Goal: Communication & Community: Connect with others

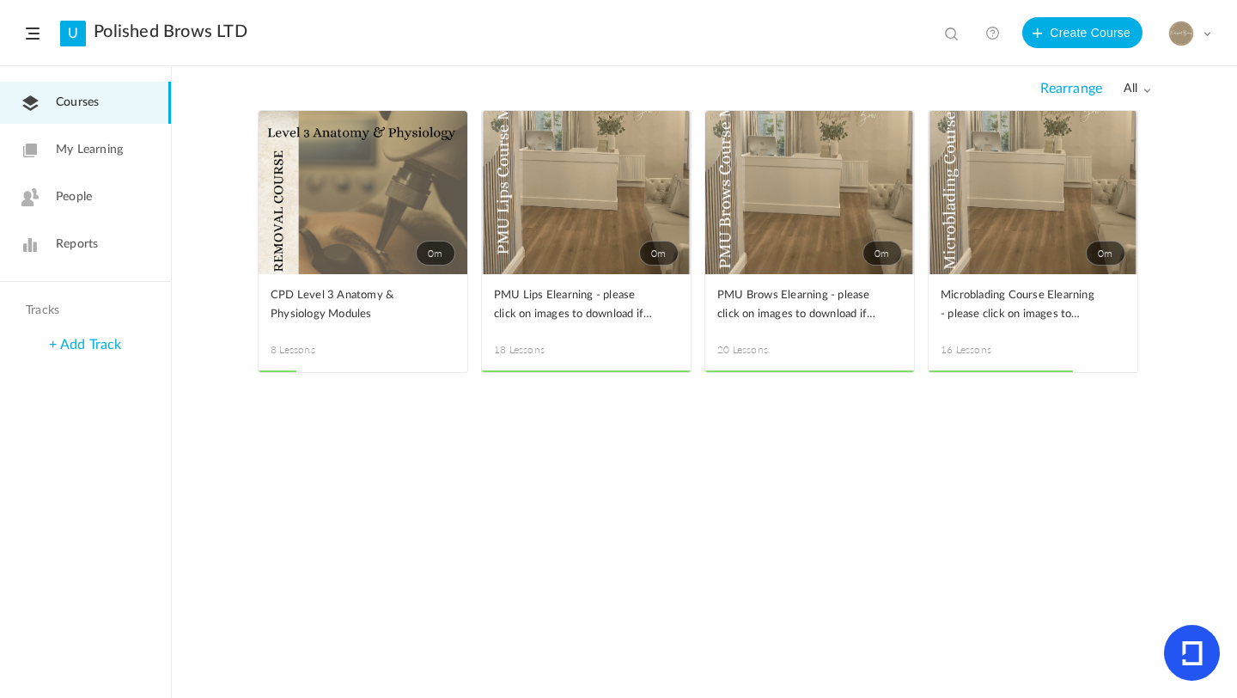
click at [105, 201] on link "People" at bounding box center [85, 197] width 171 height 42
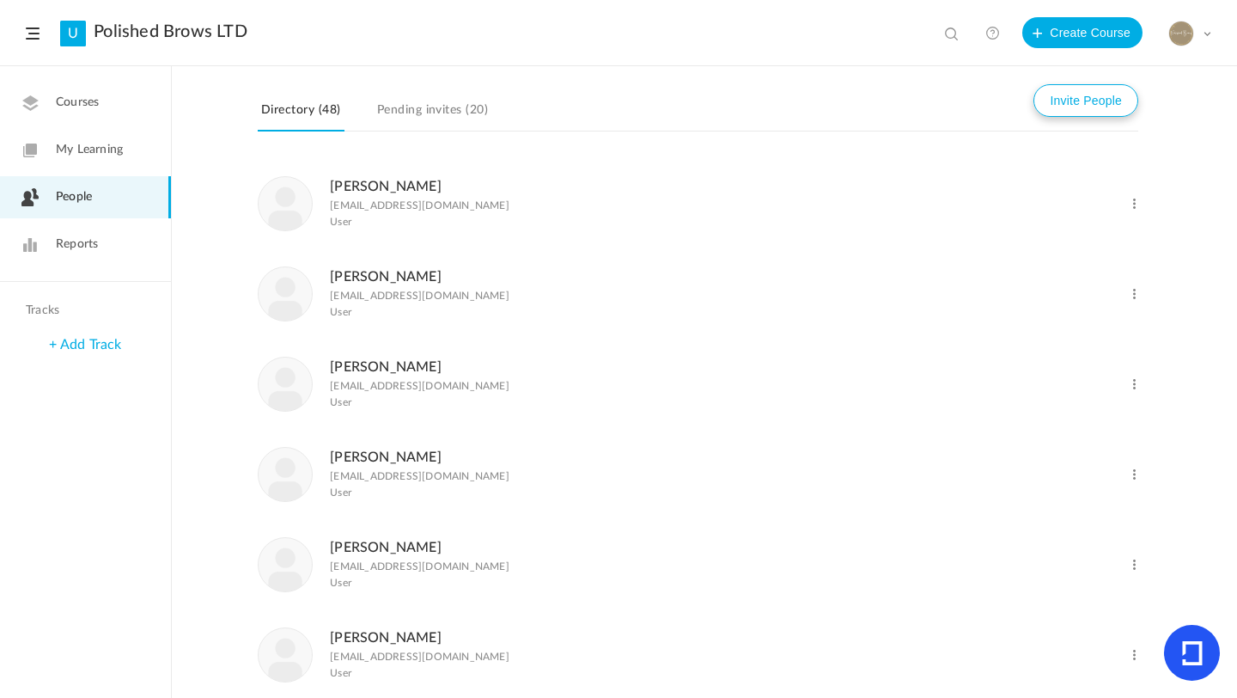
click at [1098, 100] on button "Invite People" at bounding box center [1086, 100] width 105 height 33
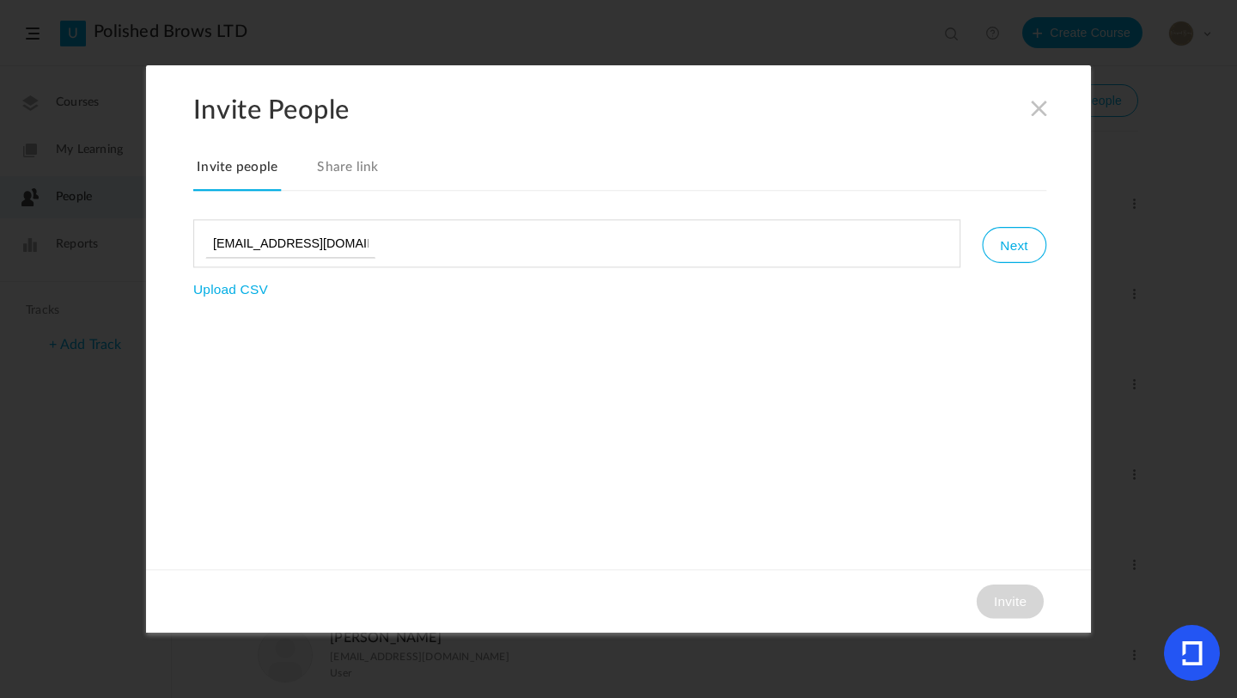
type input "[EMAIL_ADDRESS][DOMAIN_NAME]"
click at [1008, 249] on button "Next" at bounding box center [1014, 245] width 64 height 36
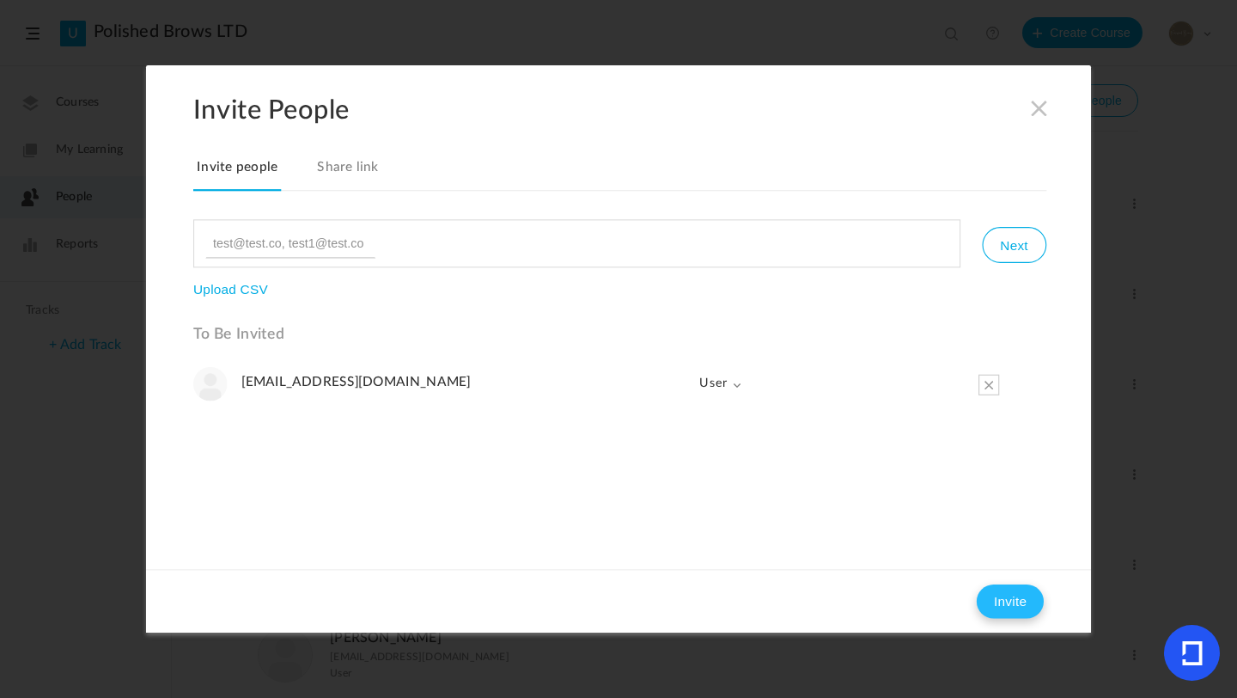
click at [1029, 604] on button "Invite" at bounding box center [1010, 601] width 67 height 34
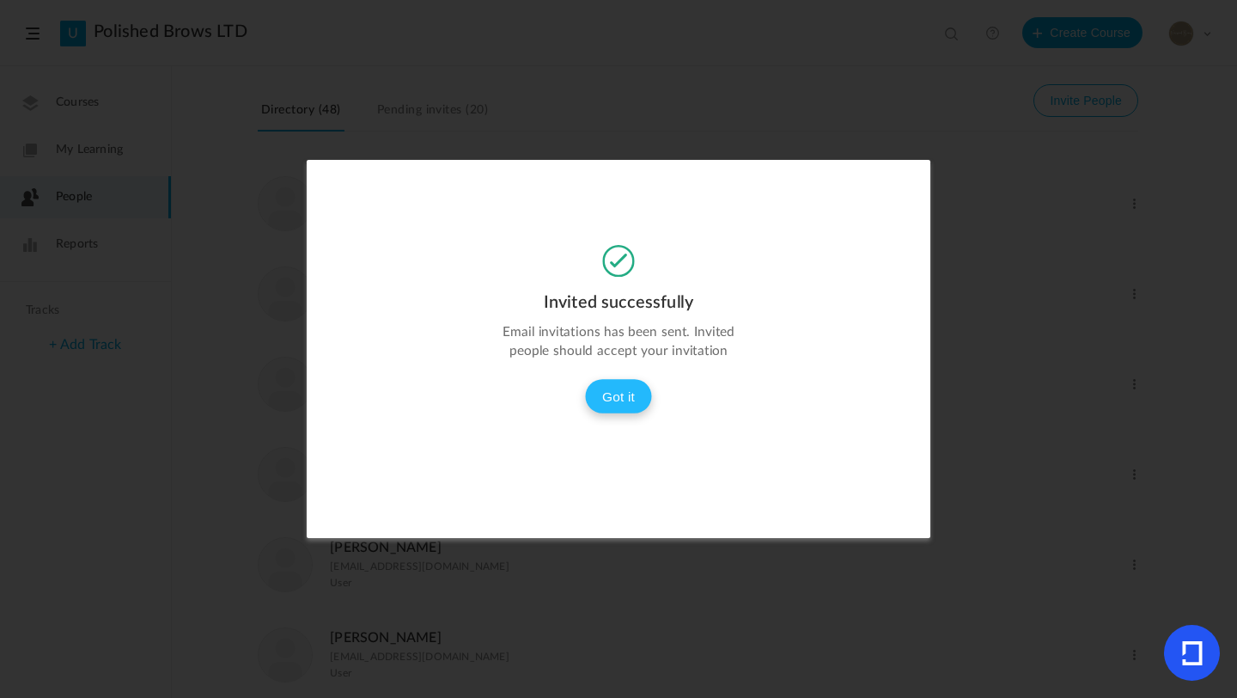
click at [623, 392] on button "Got it" at bounding box center [618, 396] width 67 height 34
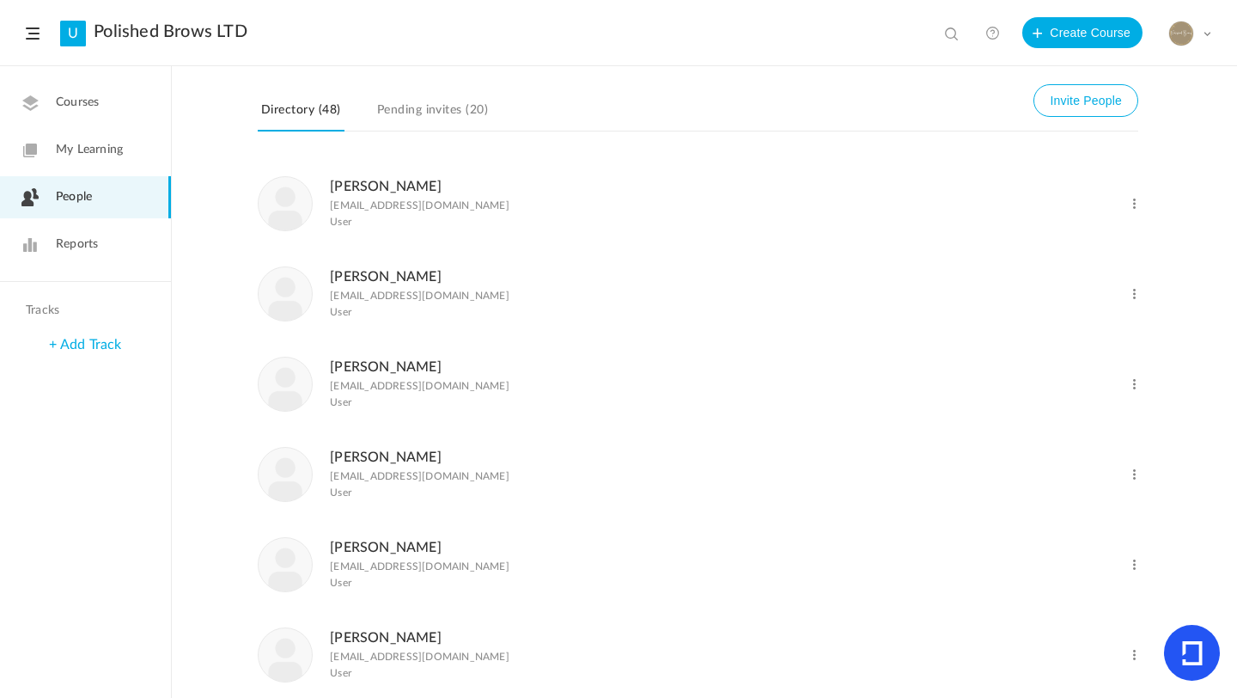
click at [1206, 32] on span at bounding box center [1207, 33] width 9 height 9
click at [1107, 207] on link "Logout" at bounding box center [1130, 203] width 162 height 32
